Goal: Task Accomplishment & Management: Manage account settings

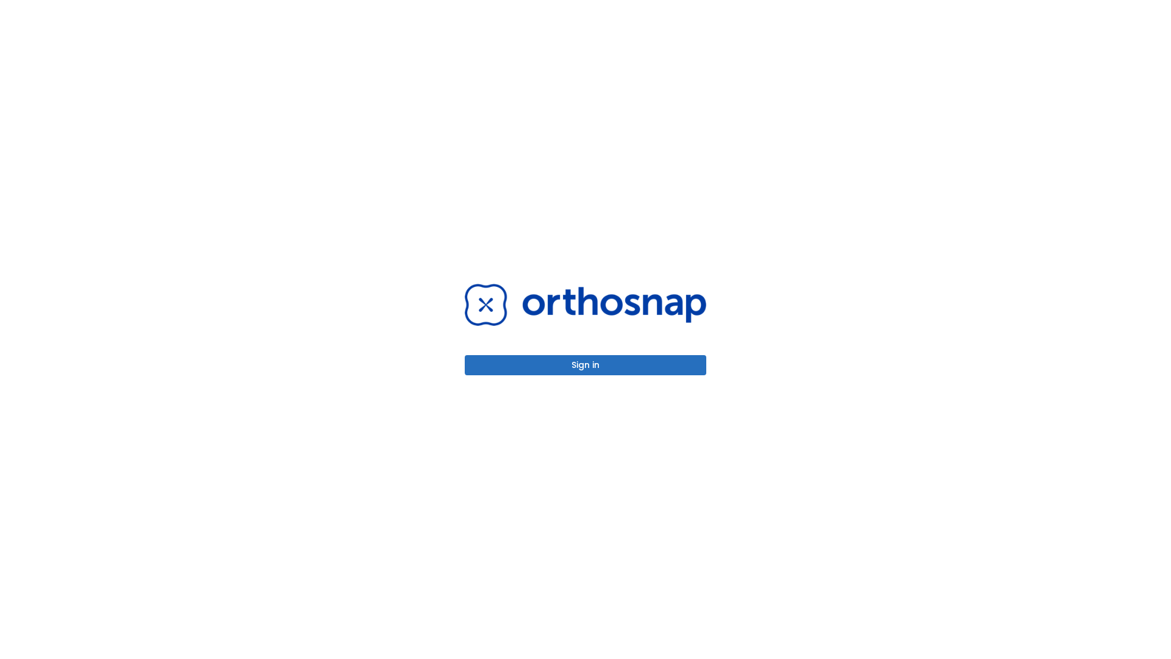
click at [586, 365] on button "Sign in" at bounding box center [586, 365] width 242 height 20
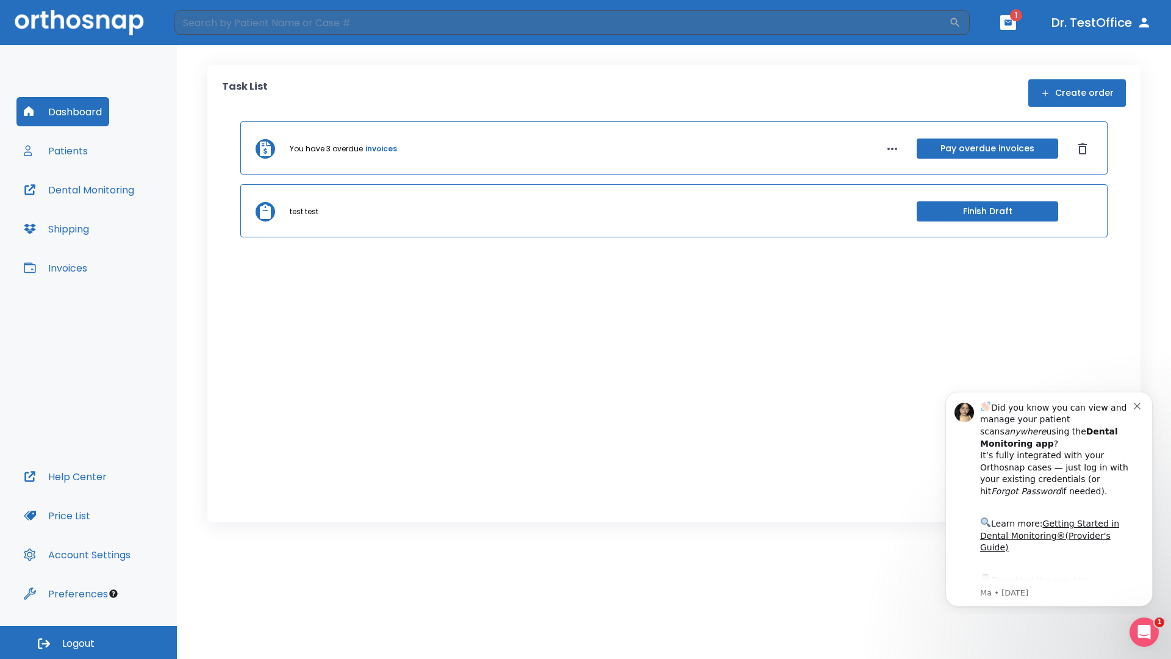
click at [88, 642] on span "Logout" at bounding box center [78, 643] width 32 height 13
